Goal: Transaction & Acquisition: Purchase product/service

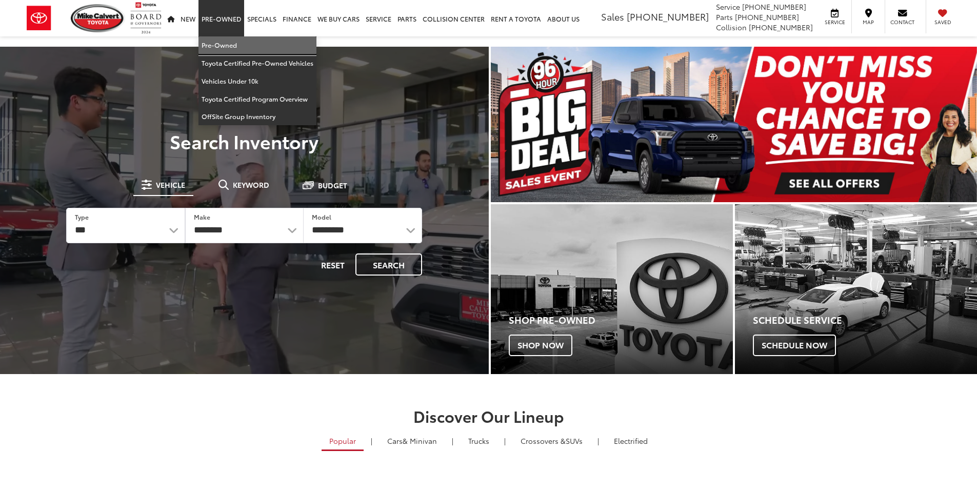
click at [232, 52] on link "Pre-Owned" at bounding box center [257, 45] width 118 height 18
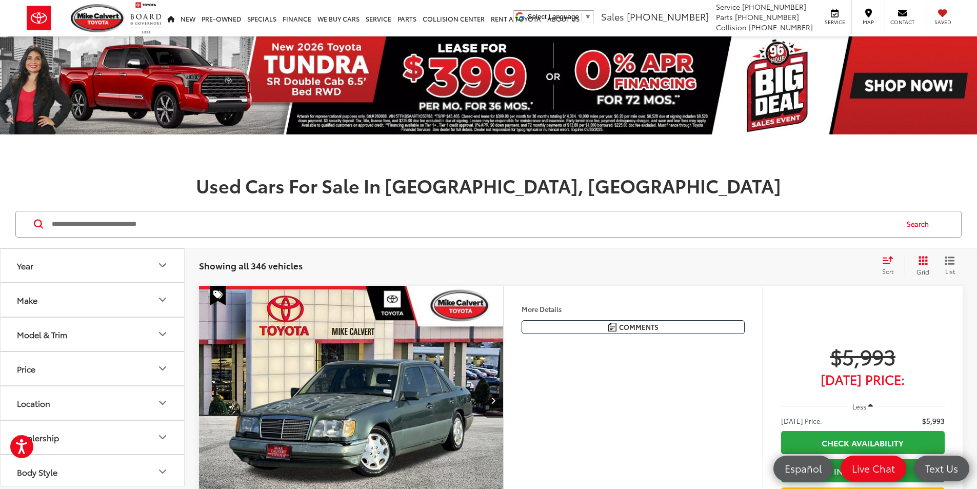
click at [147, 324] on button "Model & Trim" at bounding box center [93, 333] width 185 height 33
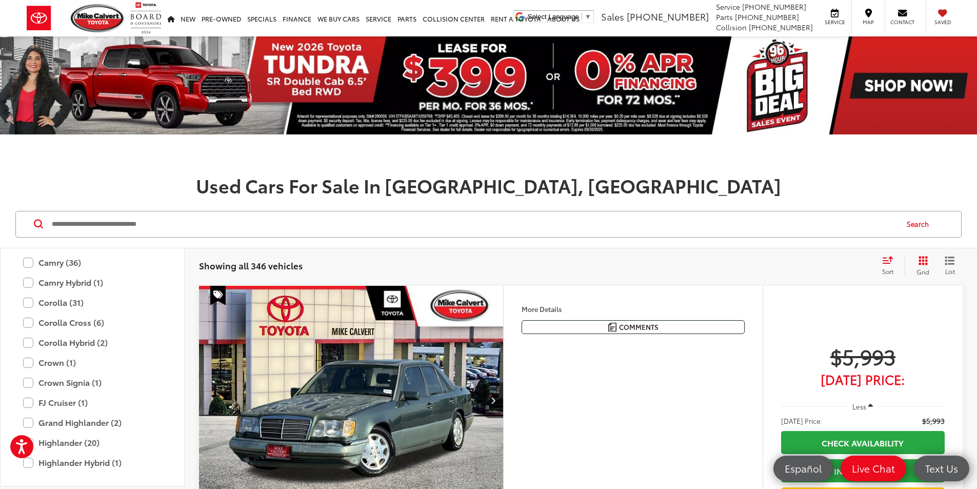
scroll to position [1897, 0]
click at [25, 278] on label "Camry (36)" at bounding box center [92, 280] width 138 height 18
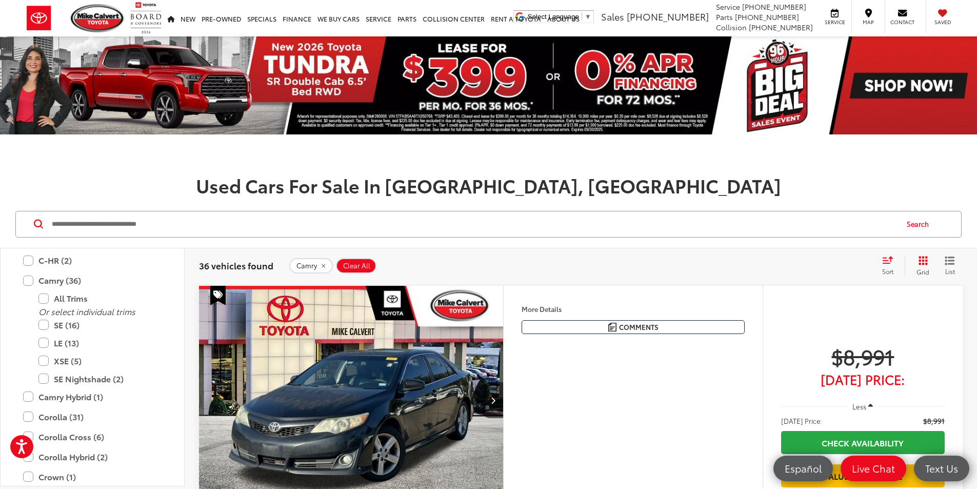
click at [923, 260] on icon "Grid View" at bounding box center [922, 260] width 9 height 9
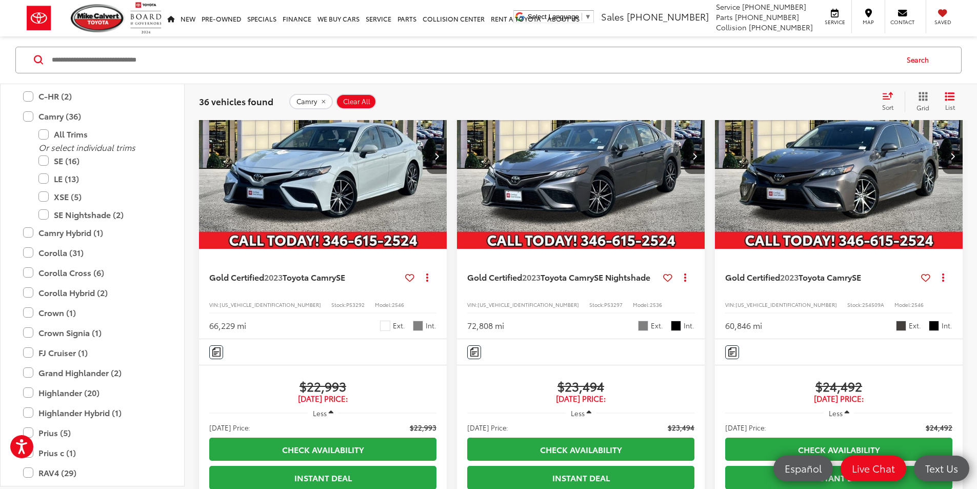
scroll to position [872, 0]
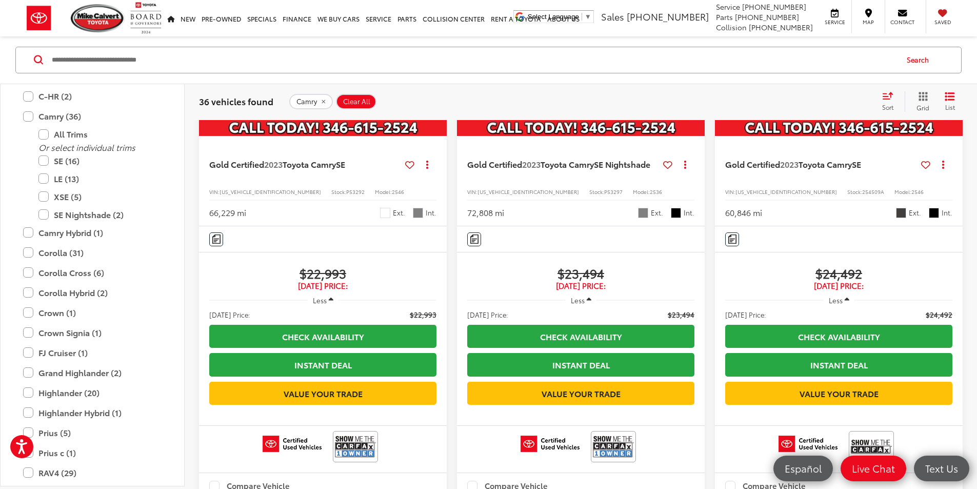
scroll to position [923, 0]
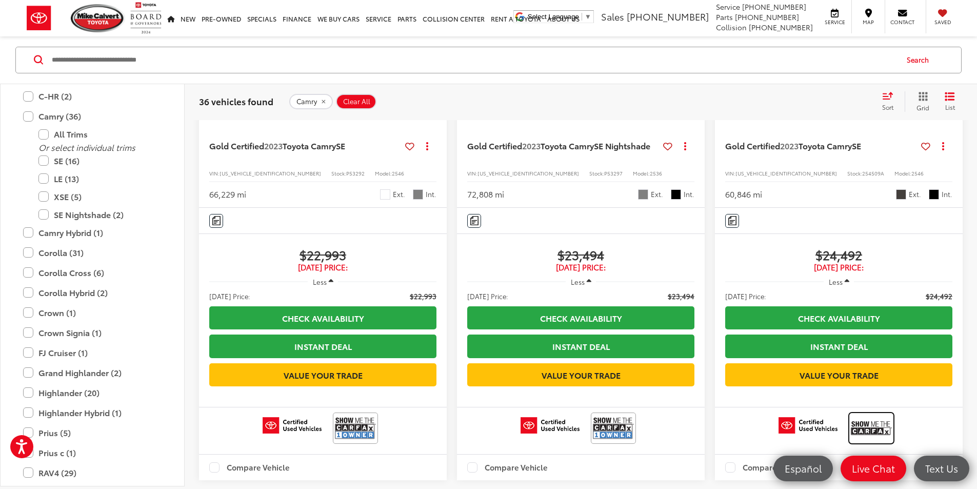
click at [851, 417] on img at bounding box center [871, 427] width 41 height 27
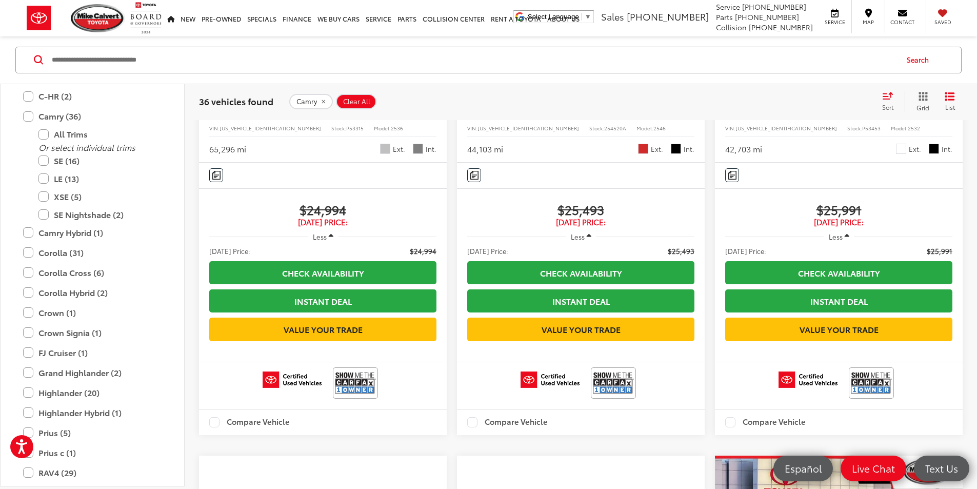
scroll to position [1538, 0]
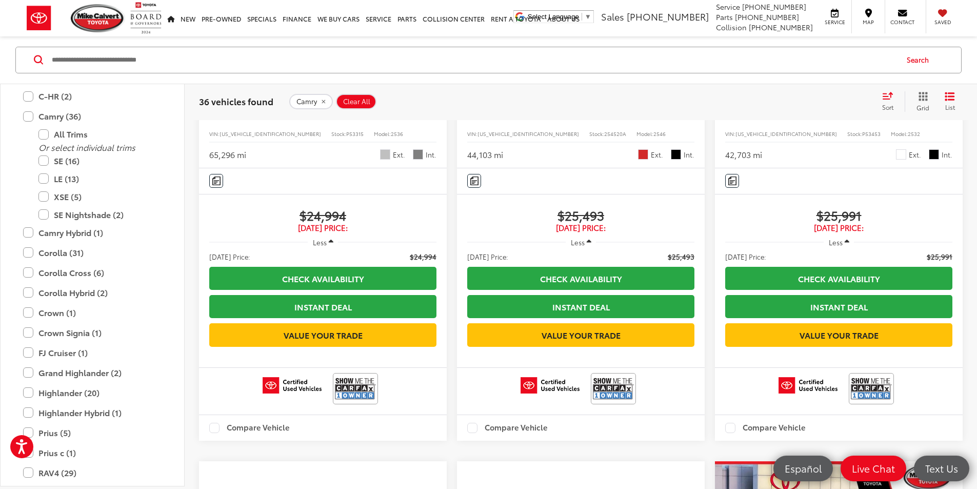
scroll to position [1436, 0]
